Goal: Task Accomplishment & Management: Use online tool/utility

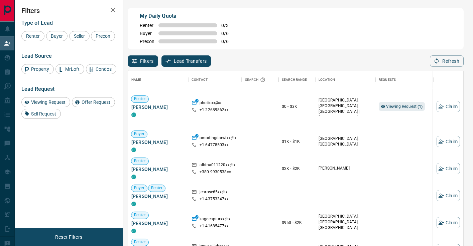
scroll to position [4, 0]
click at [406, 100] on div "Viewing Request ( 1 )" at bounding box center [404, 106] width 53 height 43
click at [409, 108] on span "Viewing Request ( 1 )" at bounding box center [404, 106] width 37 height 5
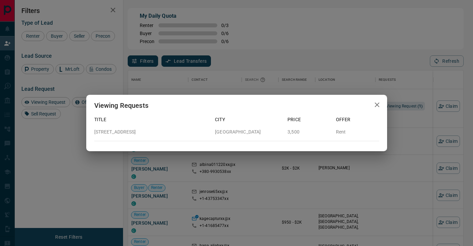
click at [404, 129] on div "Viewing Requests Title City Price Offer [STREET_ADDRESS] 3,500 Rent" at bounding box center [236, 123] width 473 height 246
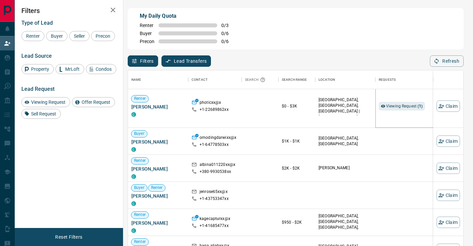
scroll to position [0, 0]
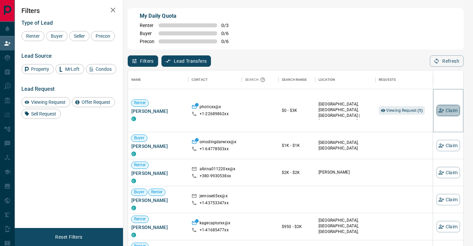
click at [447, 114] on button "Claim" at bounding box center [447, 110] width 23 height 11
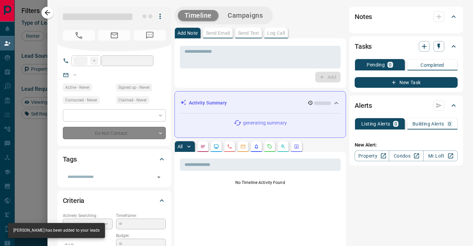
type input "**"
type input "**********"
type input "**"
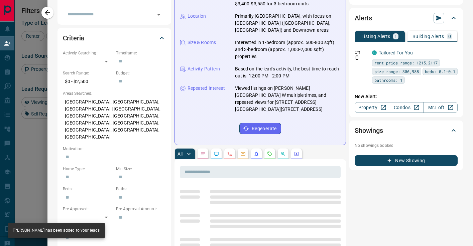
scroll to position [75, 0]
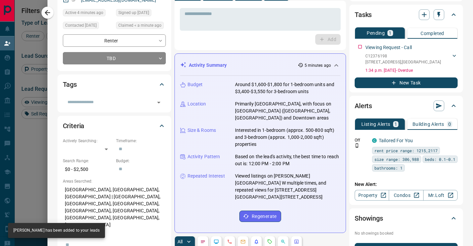
click at [335, 68] on icon at bounding box center [336, 65] width 8 height 8
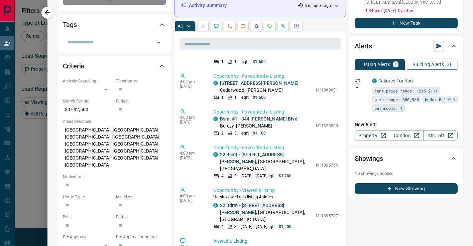
scroll to position [2932, 0]
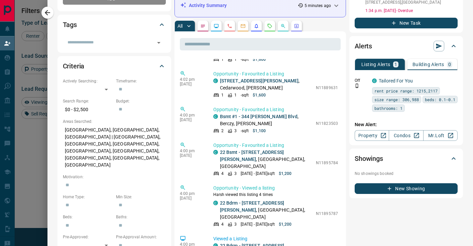
click at [273, 23] on button "button" at bounding box center [269, 26] width 11 height 11
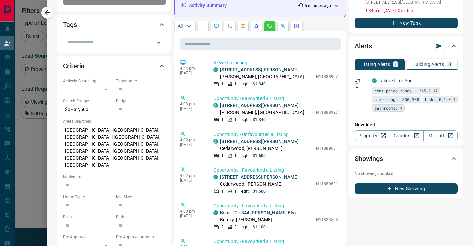
scroll to position [0, 0]
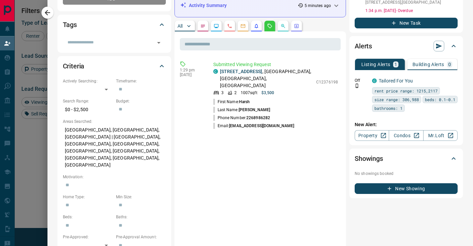
click at [296, 27] on icon "Agent Actions" at bounding box center [296, 26] width 4 height 4
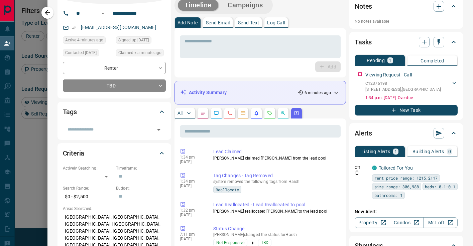
click at [228, 116] on body "Lead Transfers Claim Leads My Leads Tasks Opportunities Deals Campaigns Automat…" at bounding box center [236, 94] width 473 height 210
click at [230, 113] on icon "Calls" at bounding box center [229, 113] width 5 height 5
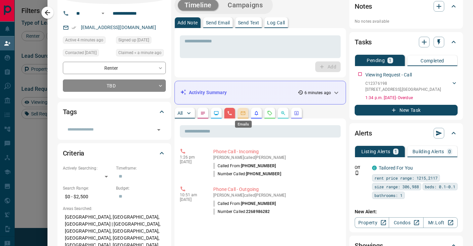
click at [242, 111] on icon "Emails" at bounding box center [242, 113] width 5 height 5
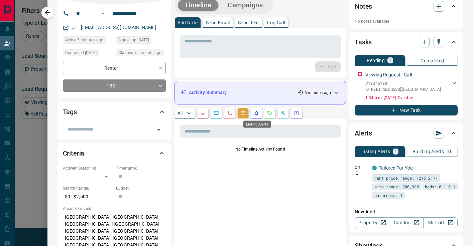
click at [259, 113] on button "button" at bounding box center [256, 113] width 11 height 11
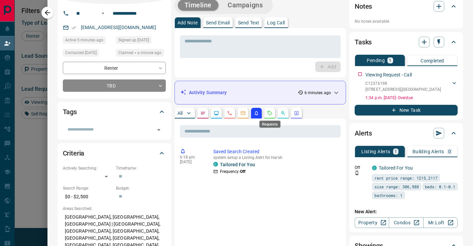
click at [268, 112] on icon "Requests" at bounding box center [269, 113] width 4 height 4
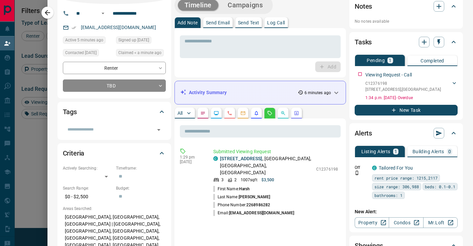
click at [283, 114] on icon "Opportunities" at bounding box center [282, 113] width 5 height 5
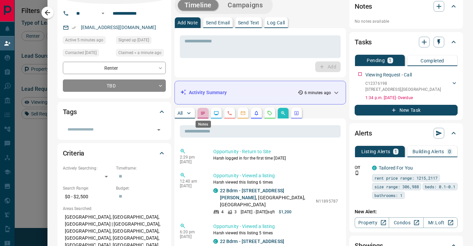
click at [202, 116] on icon "Notes" at bounding box center [202, 113] width 5 height 5
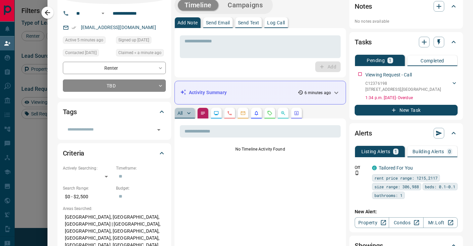
click at [180, 112] on p "All" at bounding box center [179, 113] width 5 height 5
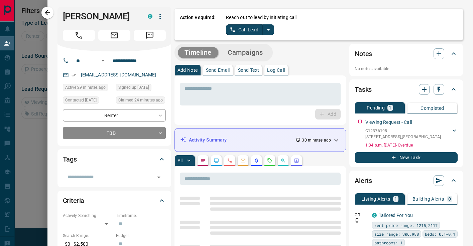
scroll to position [45, 335]
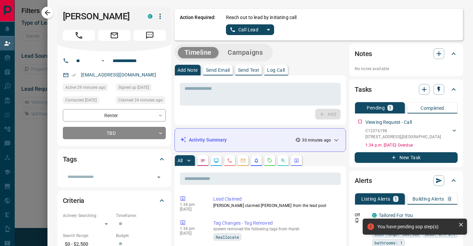
click at [270, 30] on icon "split button" at bounding box center [268, 30] width 8 height 8
click at [256, 52] on li "Log Manual Call" at bounding box center [249, 53] width 41 height 10
click at [256, 36] on div "Action Required: Reach out to lead by initiating call Log Manual Call" at bounding box center [318, 25] width 289 height 32
click at [256, 34] on button "Log Manual Call" at bounding box center [248, 29] width 44 height 11
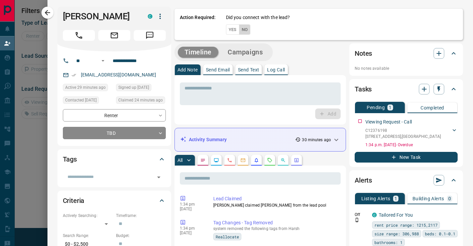
click at [248, 30] on button "No" at bounding box center [245, 29] width 12 height 10
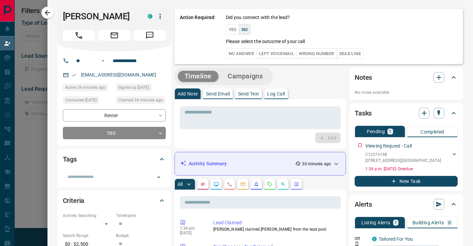
click at [251, 51] on button "No Answer" at bounding box center [241, 53] width 31 height 10
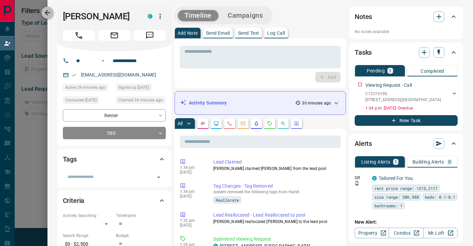
click at [47, 12] on icon "button" at bounding box center [47, 13] width 8 height 8
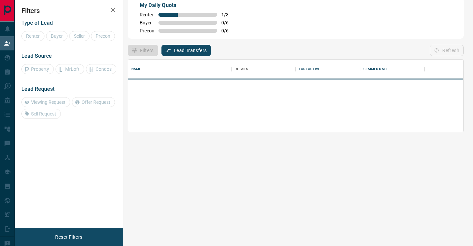
scroll to position [72, 335]
